Goal: Information Seeking & Learning: Check status

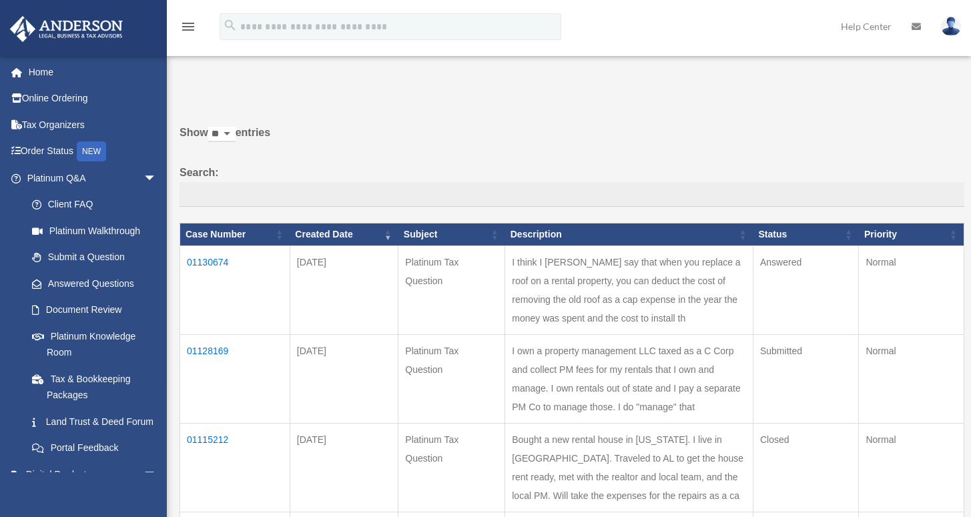
click at [218, 263] on td "01130674" at bounding box center [235, 290] width 110 height 89
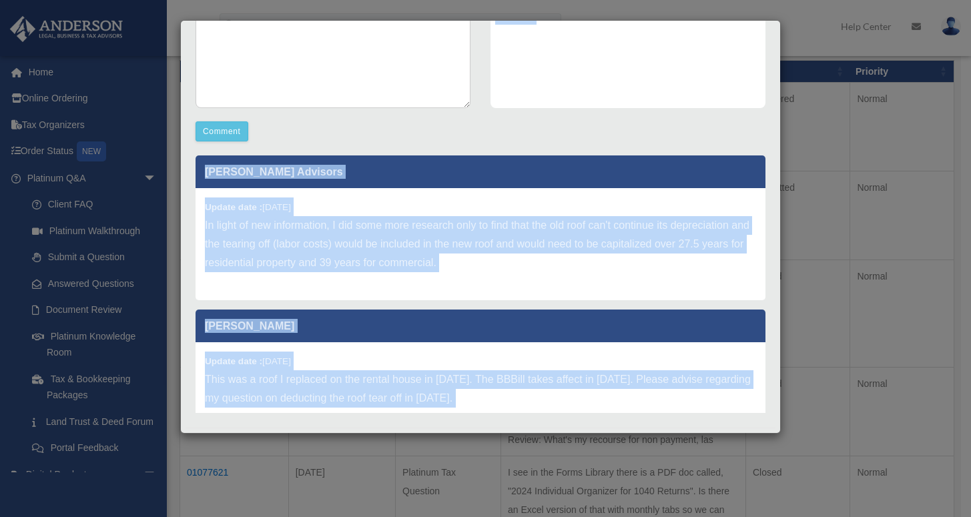
scroll to position [326, 0]
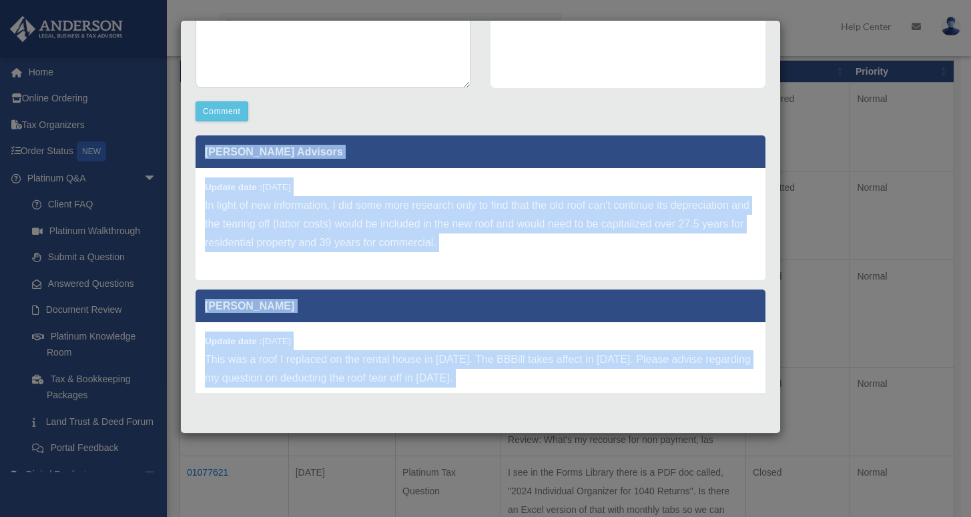
drag, startPoint x: 204, startPoint y: 97, endPoint x: 531, endPoint y: 434, distance: 470.0
click at [532, 434] on div "Case Detail × Platinum Tax Question Case Number 01130674 Created Date [DATE] St…" at bounding box center [485, 258] width 971 height 517
copy div "Platinum Tax Question Case Number 01130674 Created Date [DATE] Status Answered …"
click at [588, 241] on p "In light of new information, I did some more research only to find that the old…" at bounding box center [480, 224] width 551 height 56
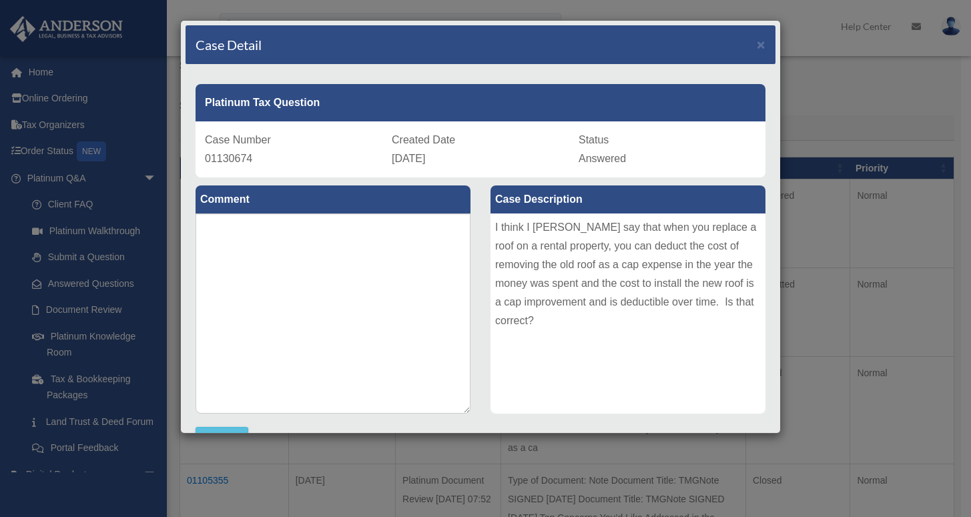
scroll to position [0, 0]
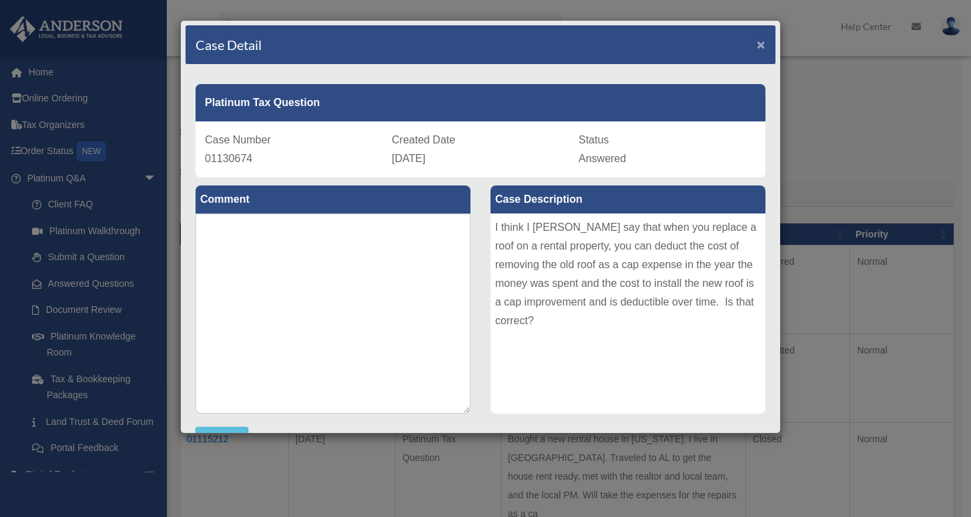
click at [757, 43] on span "×" at bounding box center [761, 44] width 9 height 15
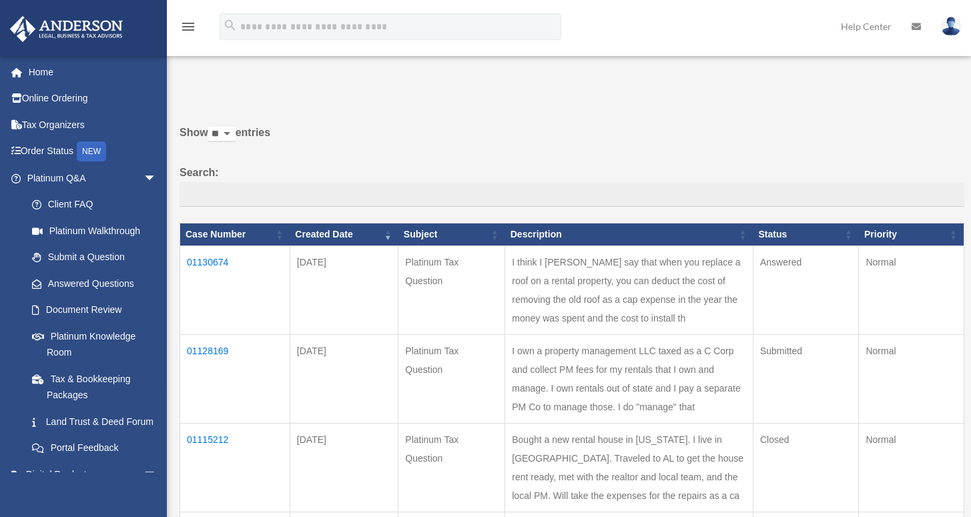
click at [225, 351] on td "01128169" at bounding box center [235, 378] width 110 height 89
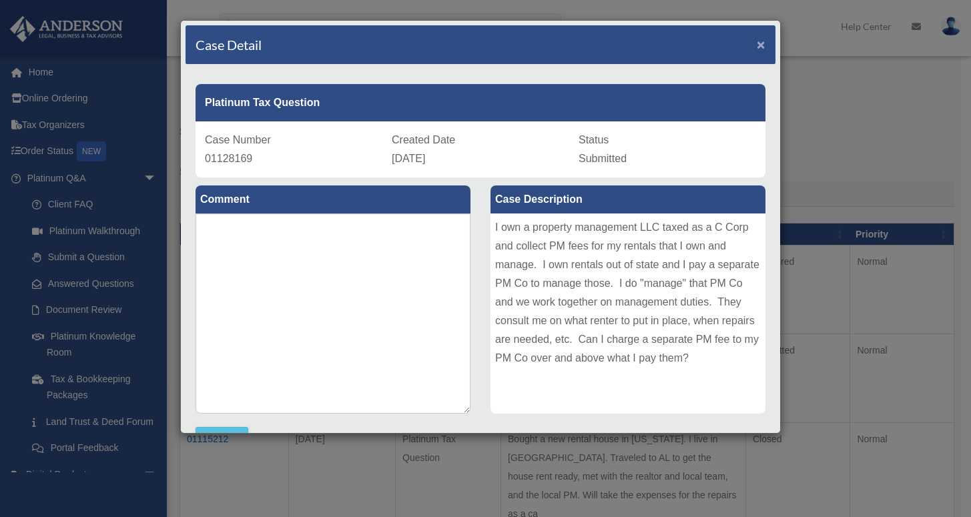
click at [757, 47] on span "×" at bounding box center [761, 44] width 9 height 15
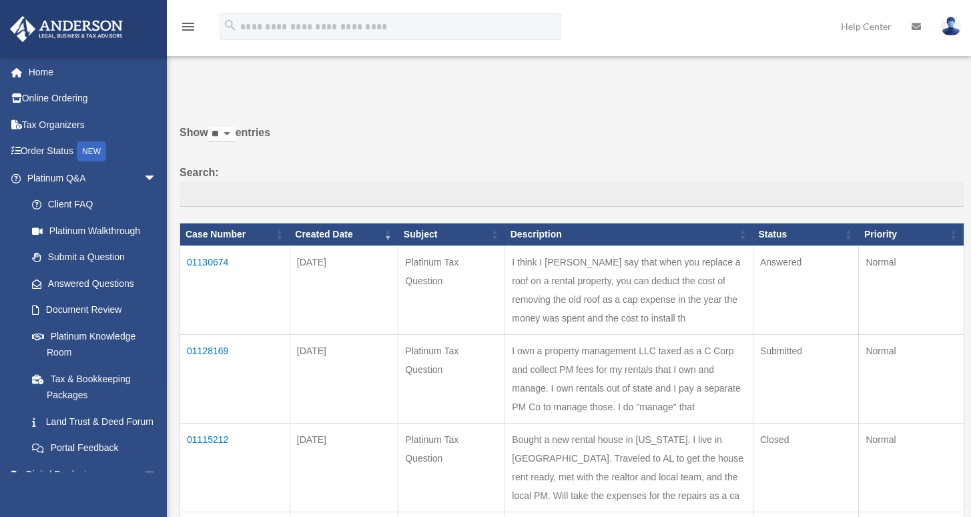
click at [952, 25] on img at bounding box center [951, 26] width 20 height 19
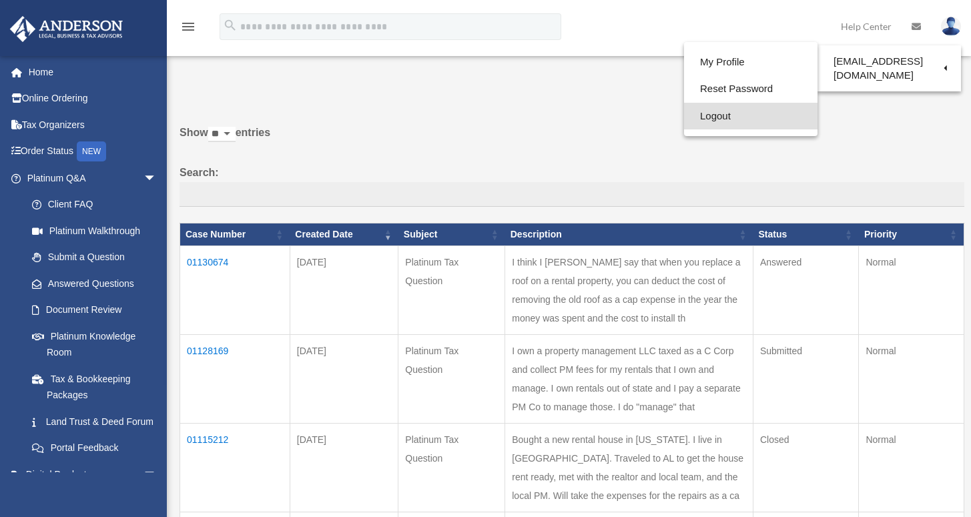
click at [689, 115] on link "Logout" at bounding box center [750, 116] width 133 height 27
